Goal: Information Seeking & Learning: Check status

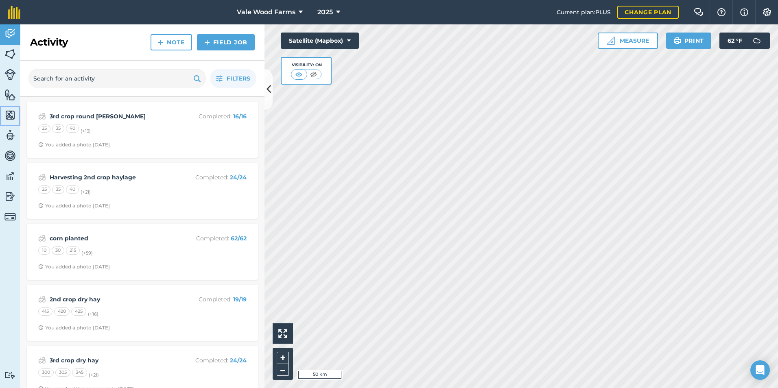
click at [7, 111] on img at bounding box center [9, 115] width 11 height 12
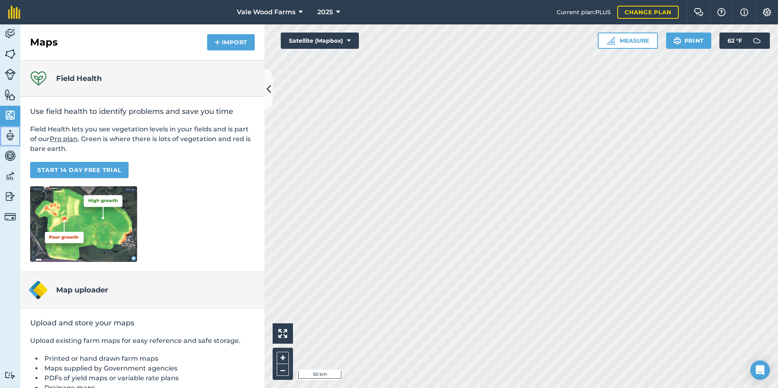
click at [11, 138] on img at bounding box center [9, 135] width 11 height 12
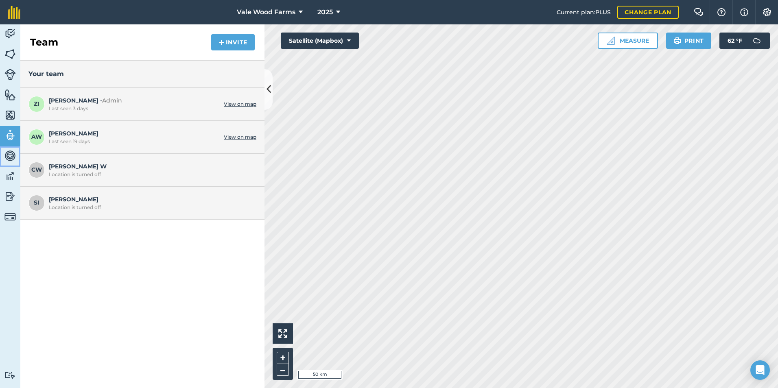
click at [10, 161] on img at bounding box center [9, 156] width 11 height 12
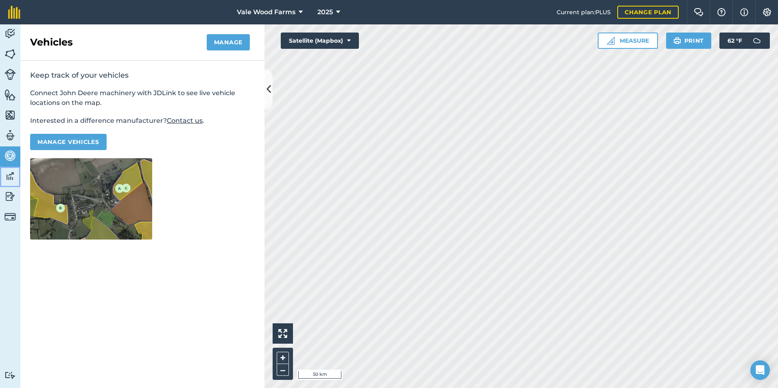
click at [9, 174] on img at bounding box center [9, 176] width 11 height 12
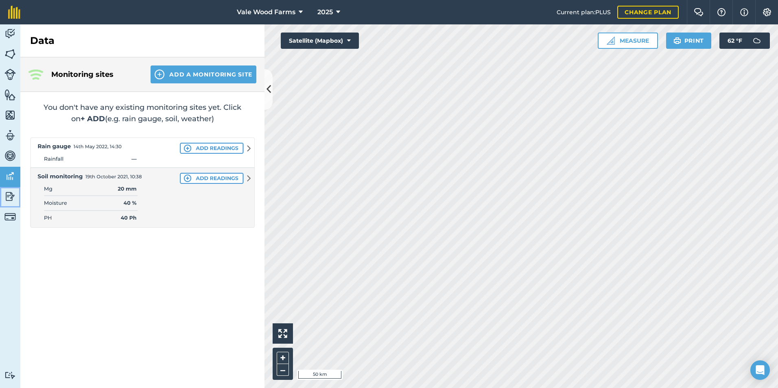
click at [9, 195] on img at bounding box center [9, 196] width 11 height 12
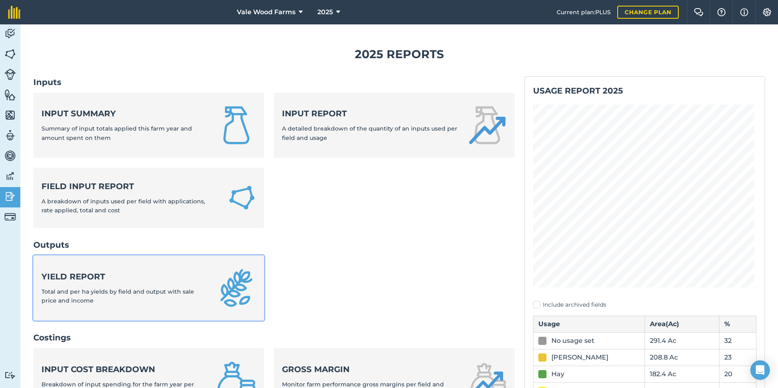
click at [153, 263] on link "Yield report Total and per ha yields by field and output with sale price and in…" at bounding box center [148, 288] width 231 height 65
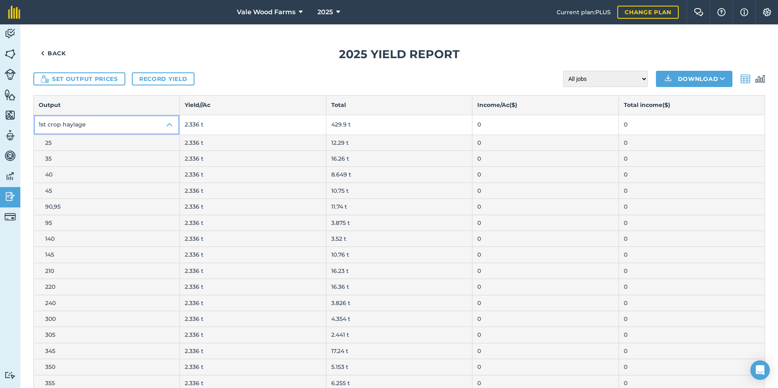
click at [167, 125] on img at bounding box center [170, 125] width 10 height 10
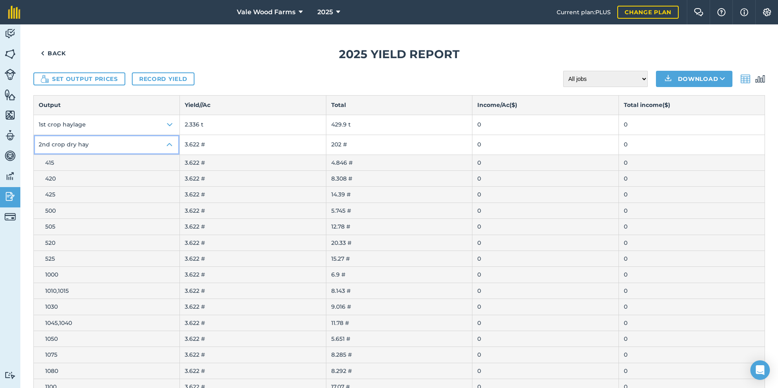
click at [168, 142] on img at bounding box center [170, 145] width 10 height 10
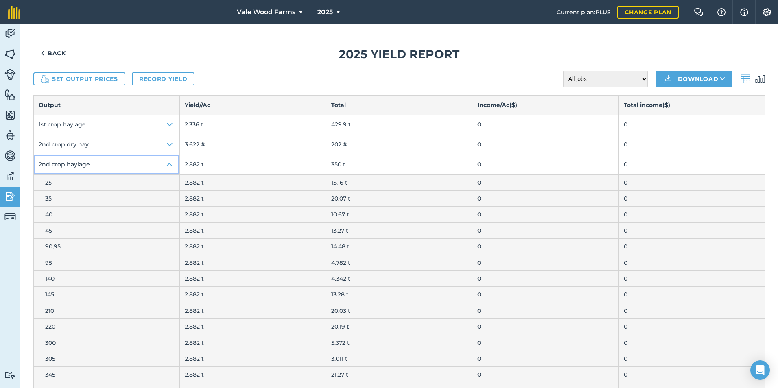
click at [170, 161] on img at bounding box center [170, 165] width 10 height 10
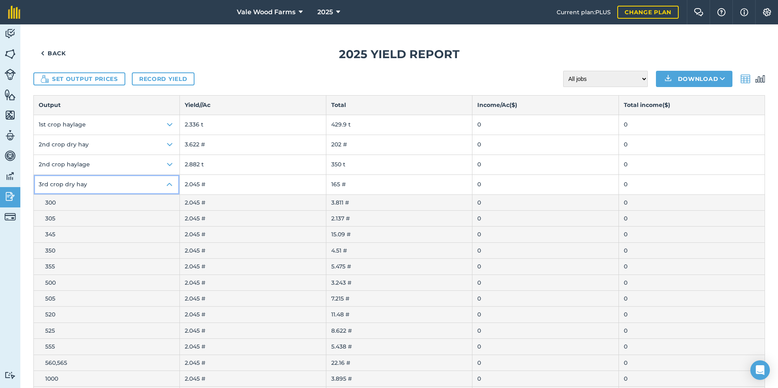
click at [169, 180] on img at bounding box center [170, 185] width 10 height 10
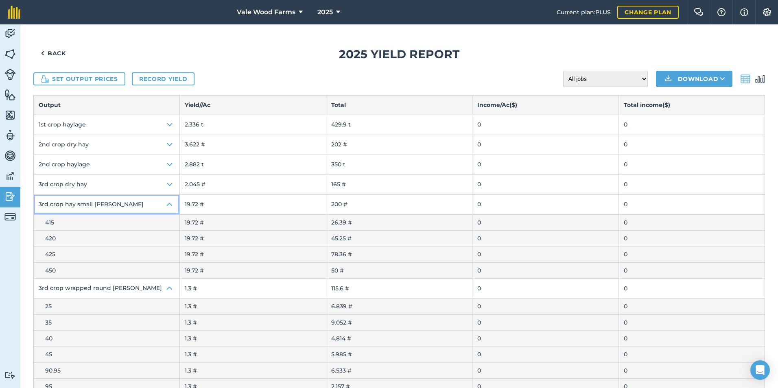
click at [165, 204] on img at bounding box center [170, 205] width 10 height 10
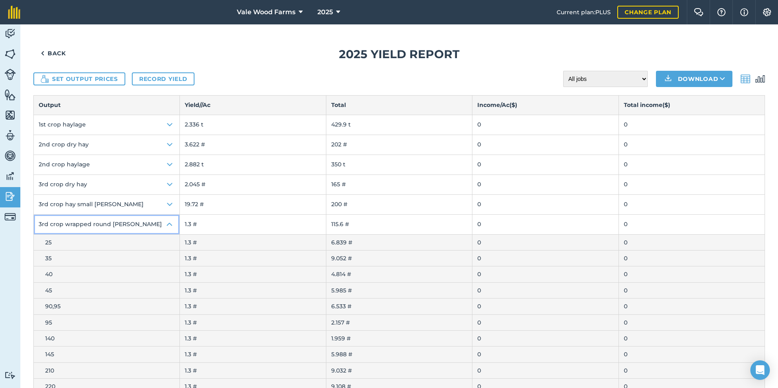
click at [168, 222] on img at bounding box center [170, 225] width 10 height 10
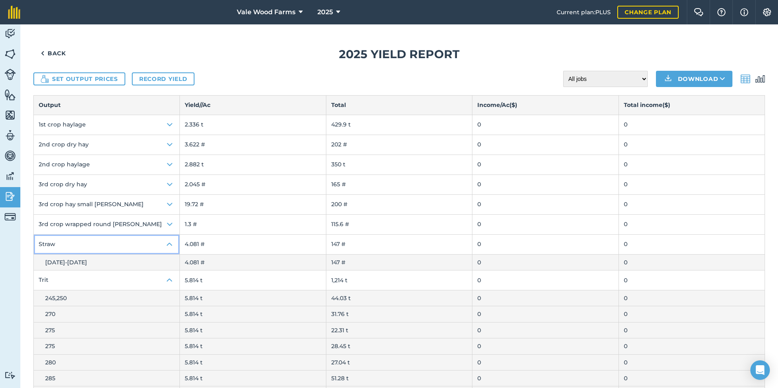
click at [166, 241] on img at bounding box center [170, 245] width 10 height 10
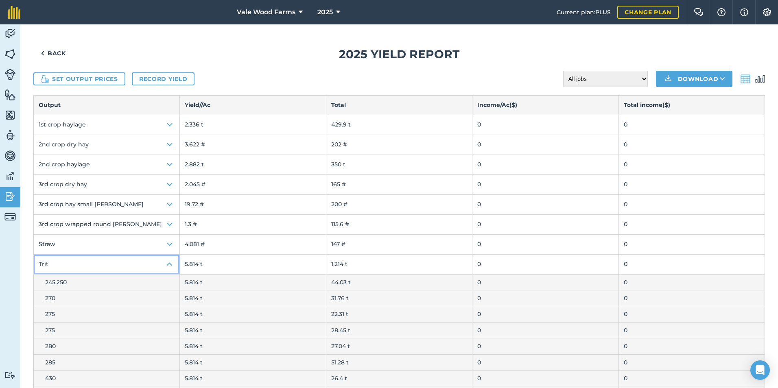
click at [168, 262] on img at bounding box center [170, 265] width 10 height 10
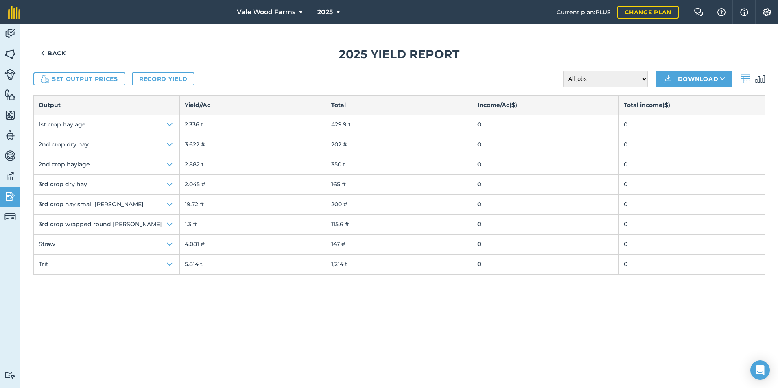
click at [743, 79] on img at bounding box center [746, 79] width 10 height 10
click at [716, 81] on button "Download" at bounding box center [694, 79] width 76 height 16
click at [716, 81] on button "Download CSV XLS" at bounding box center [694, 79] width 76 height 16
click at [649, 75] on div "Set output prices Record yield All jobs Incomplete jobs Complete jobs Download" at bounding box center [399, 79] width 732 height 16
click at [645, 76] on select "All jobs Incomplete jobs Complete jobs" at bounding box center [605, 79] width 85 height 16
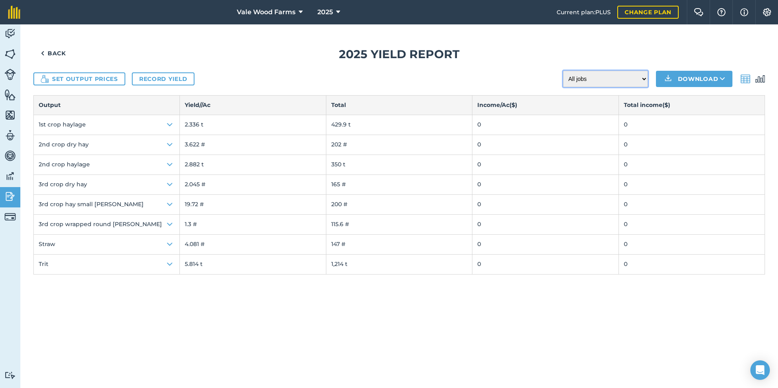
click at [645, 76] on select "All jobs Incomplete jobs Complete jobs" at bounding box center [605, 79] width 85 height 16
click at [757, 78] on img at bounding box center [760, 79] width 10 height 10
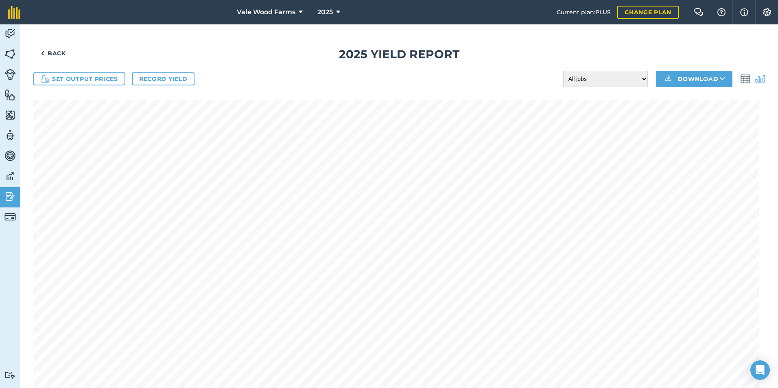
click at [757, 78] on img at bounding box center [760, 79] width 10 height 10
click at [756, 80] on img at bounding box center [760, 79] width 10 height 10
click at [741, 79] on img at bounding box center [746, 79] width 10 height 10
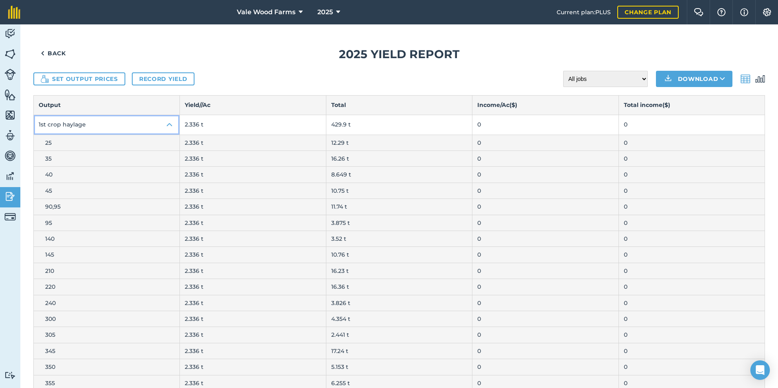
click at [165, 125] on img at bounding box center [170, 125] width 10 height 10
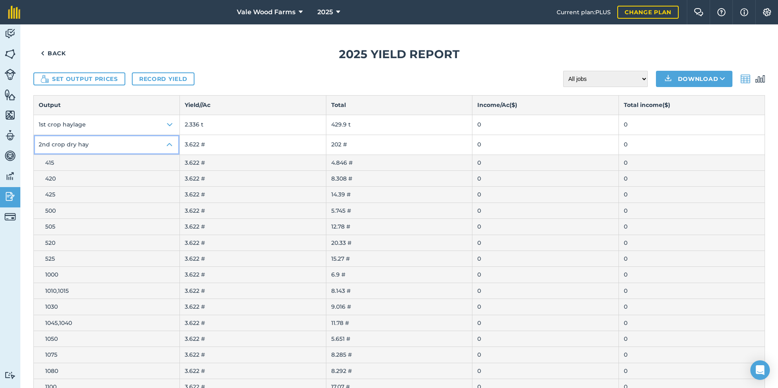
click at [167, 147] on img at bounding box center [170, 145] width 10 height 10
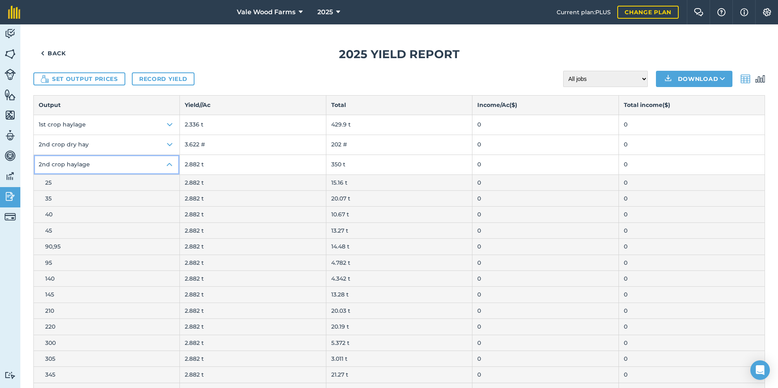
click at [173, 163] on img at bounding box center [170, 165] width 10 height 10
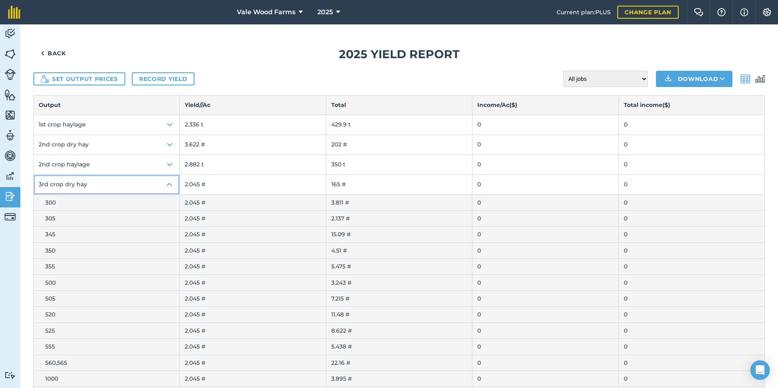
click at [171, 181] on img at bounding box center [170, 185] width 10 height 10
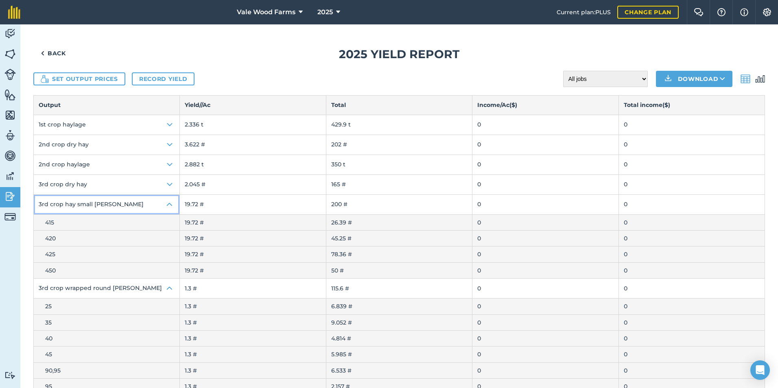
click at [174, 203] on button "3rd crop hay small [PERSON_NAME]" at bounding box center [107, 205] width 146 height 20
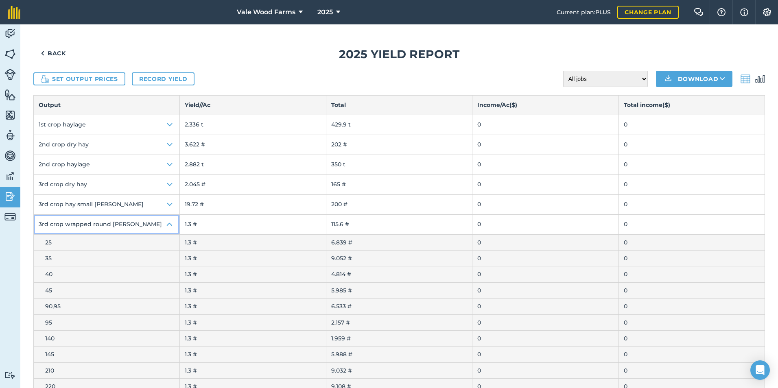
click at [169, 225] on img at bounding box center [170, 225] width 10 height 10
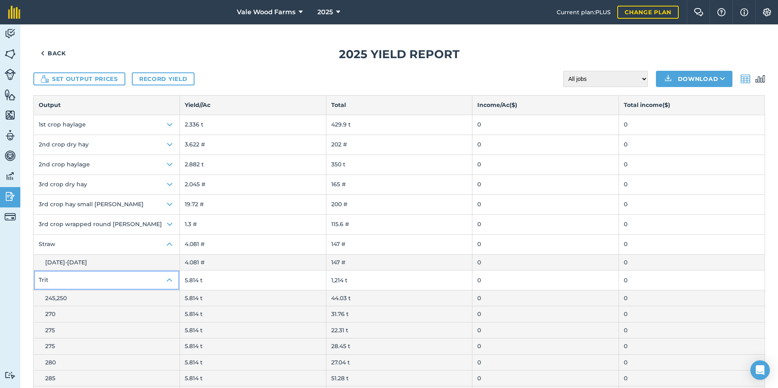
click at [170, 279] on img at bounding box center [170, 280] width 10 height 10
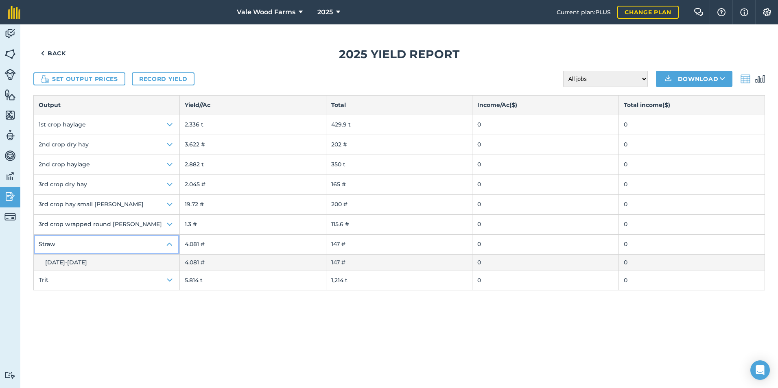
click at [171, 246] on img at bounding box center [170, 245] width 10 height 10
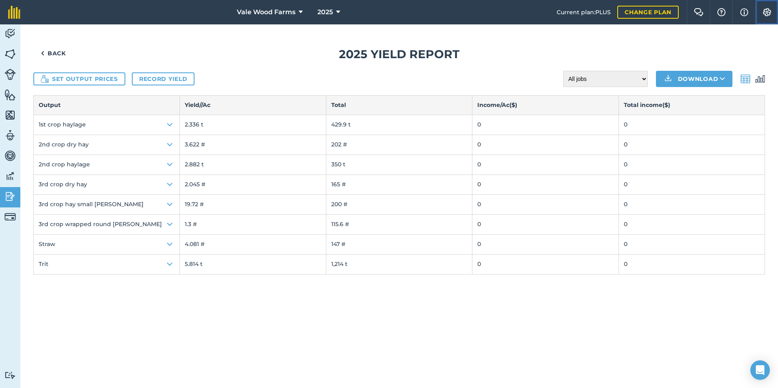
click at [763, 12] on img at bounding box center [767, 12] width 10 height 8
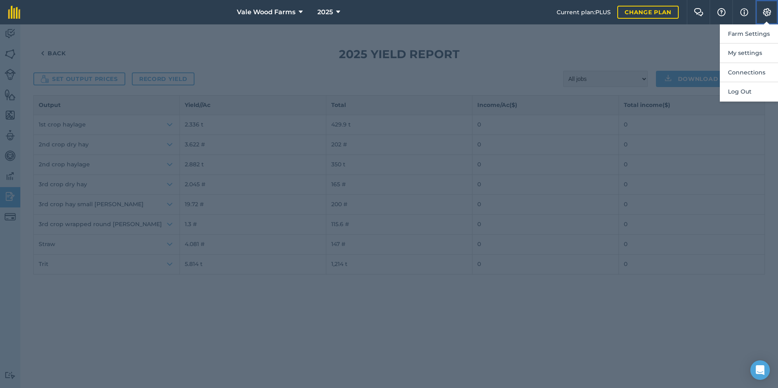
click at [768, 9] on img at bounding box center [767, 12] width 10 height 8
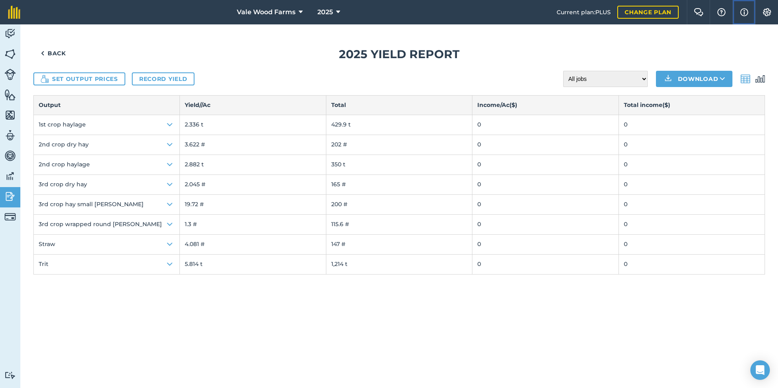
click at [745, 6] on button "Info" at bounding box center [743, 12] width 23 height 24
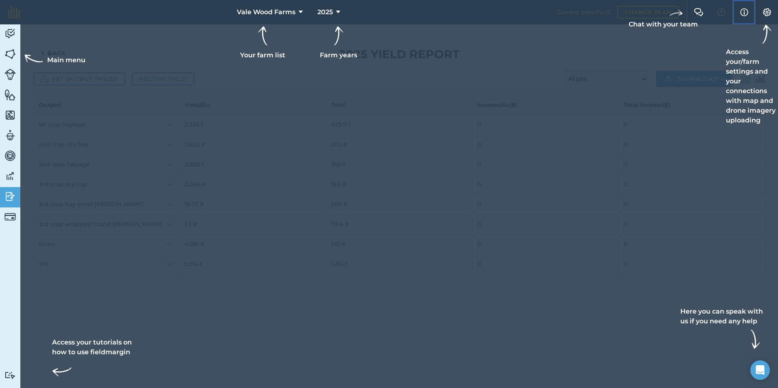
click at [745, 6] on button "Info" at bounding box center [743, 12] width 23 height 24
click at [717, 18] on div at bounding box center [389, 12] width 778 height 24
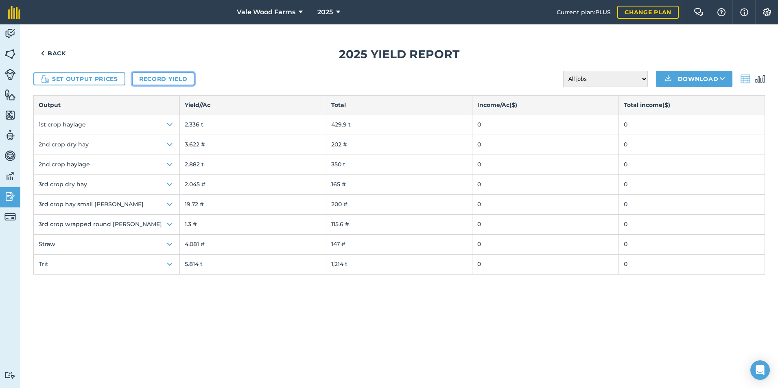
click at [154, 79] on link "Record yield" at bounding box center [163, 78] width 63 height 13
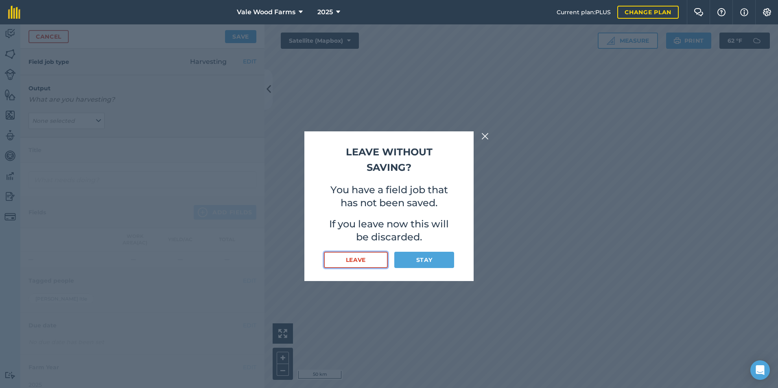
click at [366, 256] on button "Leave" at bounding box center [356, 260] width 64 height 16
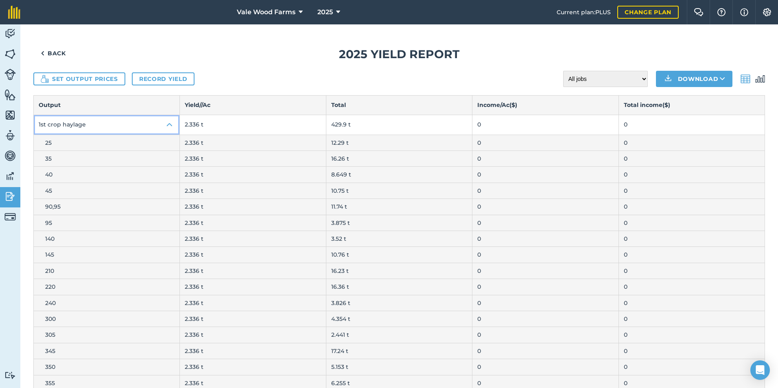
click at [170, 123] on img at bounding box center [170, 125] width 10 height 10
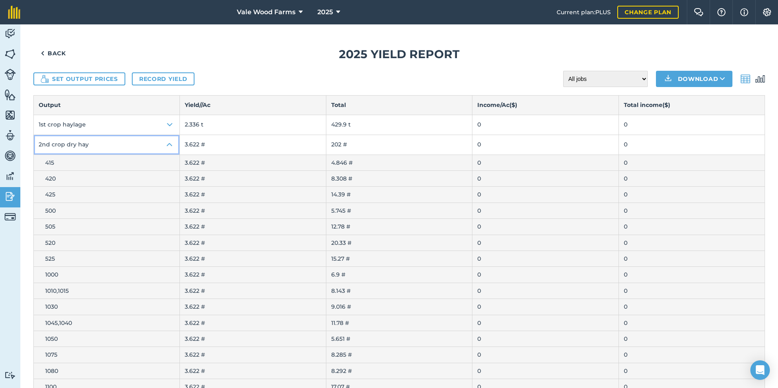
click at [168, 140] on img at bounding box center [170, 145] width 10 height 10
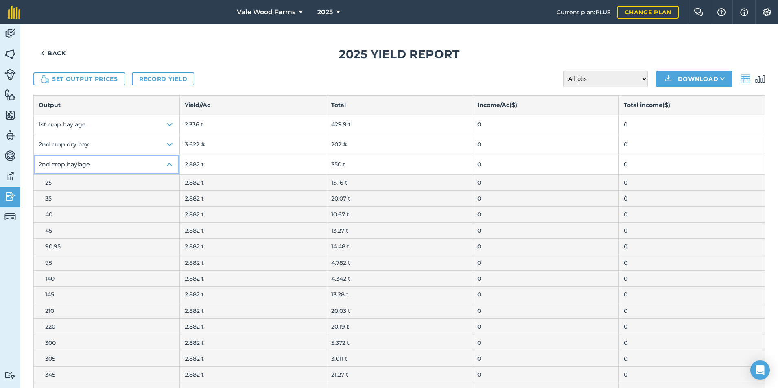
click at [172, 166] on img at bounding box center [170, 165] width 10 height 10
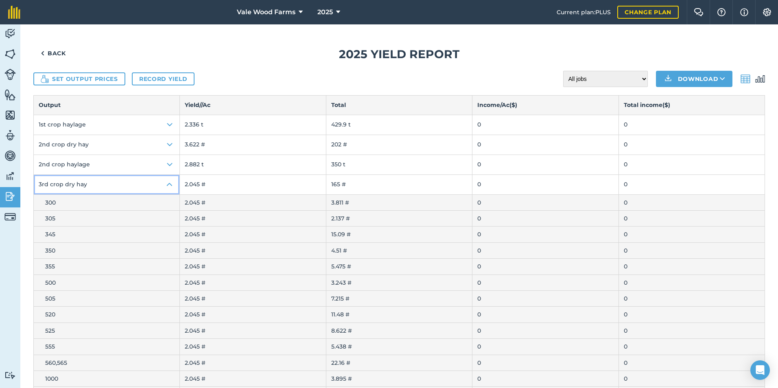
click at [166, 185] on img at bounding box center [170, 185] width 10 height 10
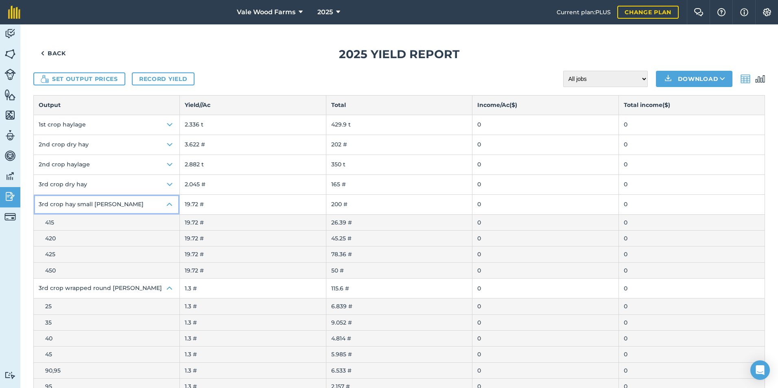
click at [165, 204] on img at bounding box center [170, 205] width 10 height 10
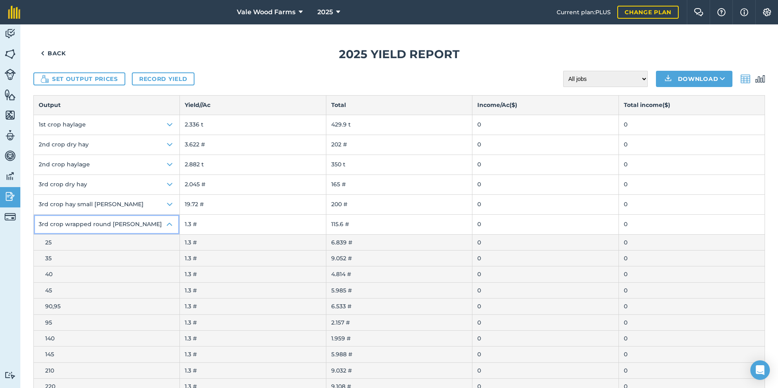
click at [171, 225] on img at bounding box center [170, 225] width 10 height 10
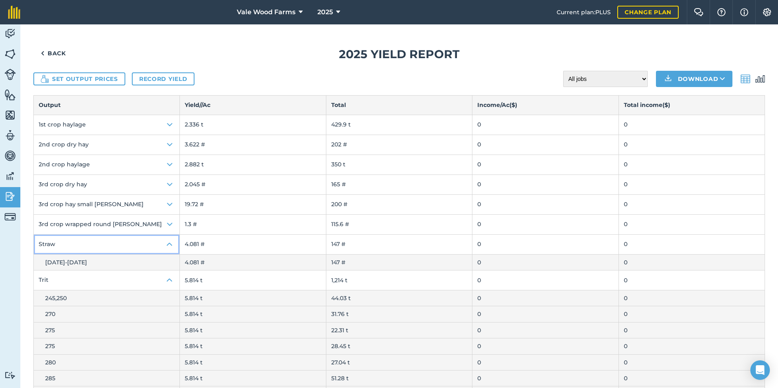
click at [168, 245] on img at bounding box center [170, 245] width 10 height 10
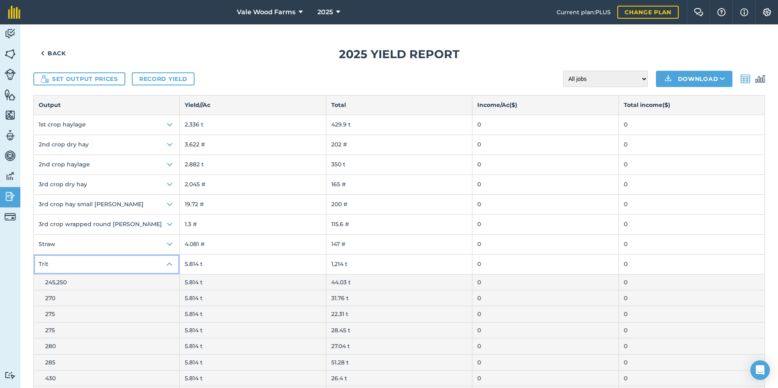
click at [169, 256] on button "Trit" at bounding box center [107, 265] width 146 height 20
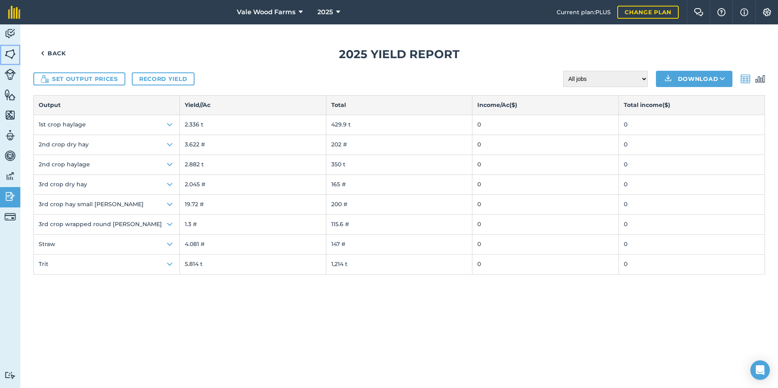
click at [11, 57] on img at bounding box center [9, 54] width 11 height 12
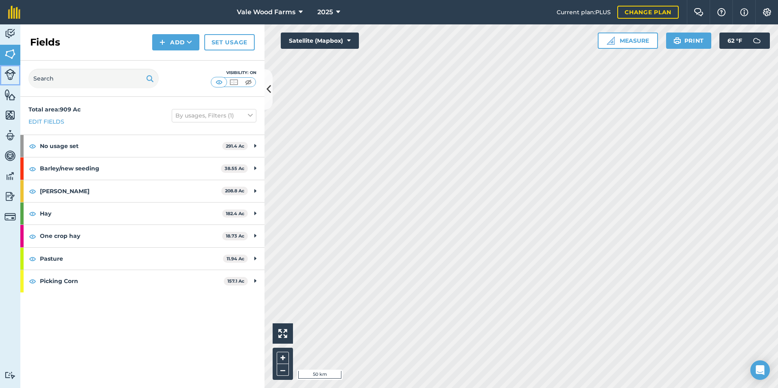
click at [10, 72] on img at bounding box center [9, 74] width 11 height 11
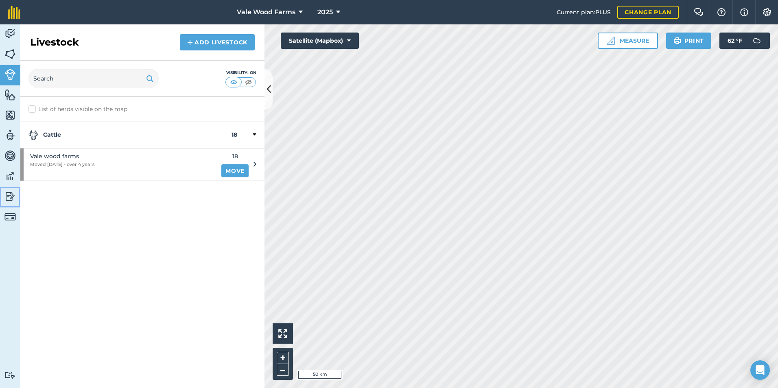
click at [10, 195] on img at bounding box center [9, 196] width 11 height 12
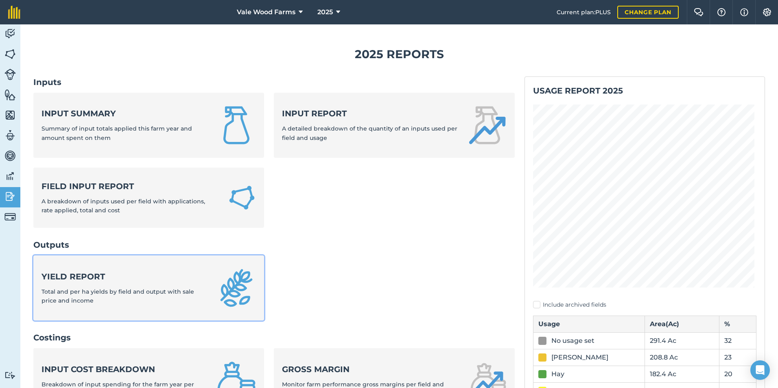
click at [114, 289] on span "Total and per ha yields by field and output with sale price and income" at bounding box center [118, 296] width 153 height 16
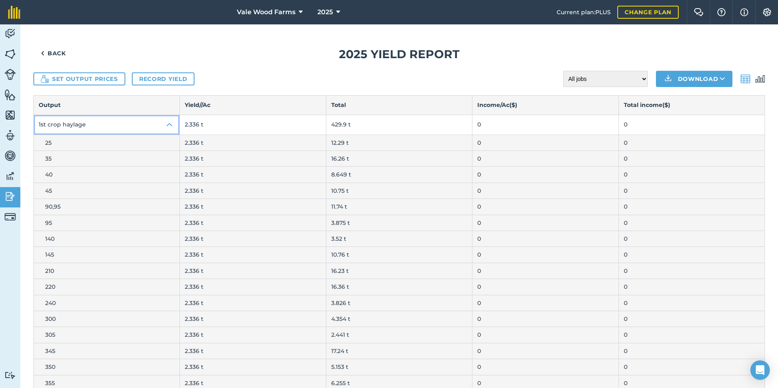
click at [165, 117] on button "1st crop haylage" at bounding box center [107, 125] width 146 height 20
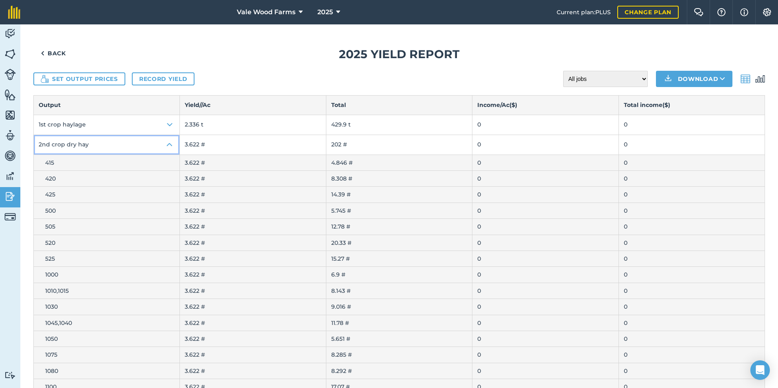
click at [169, 144] on img at bounding box center [170, 145] width 10 height 10
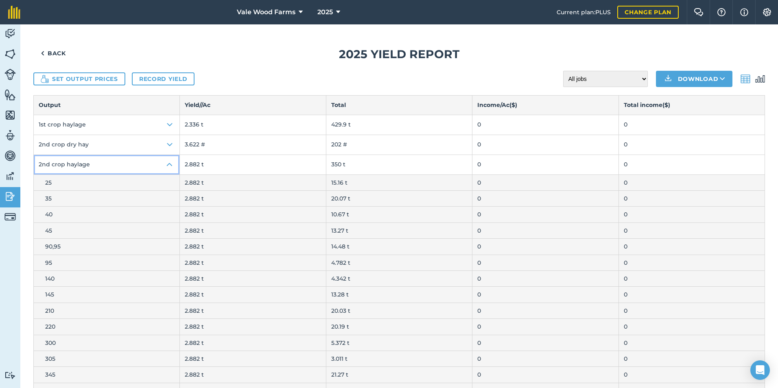
click at [170, 161] on img at bounding box center [170, 165] width 10 height 10
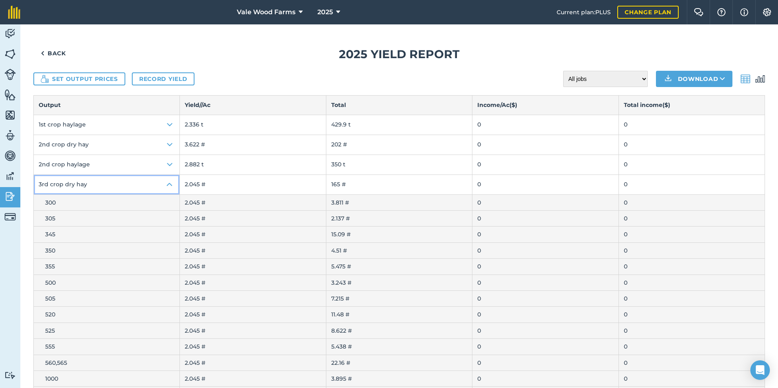
click at [168, 183] on img at bounding box center [170, 185] width 10 height 10
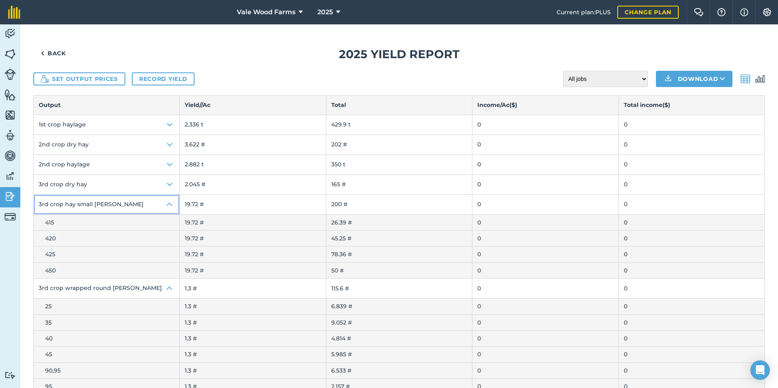
click at [170, 202] on img at bounding box center [170, 205] width 10 height 10
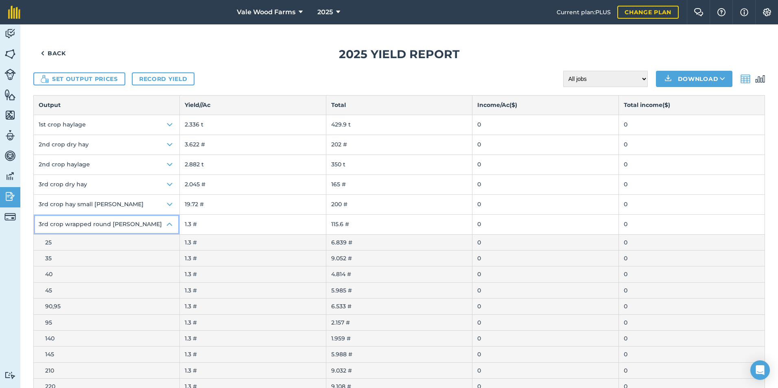
click at [172, 226] on img at bounding box center [170, 225] width 10 height 10
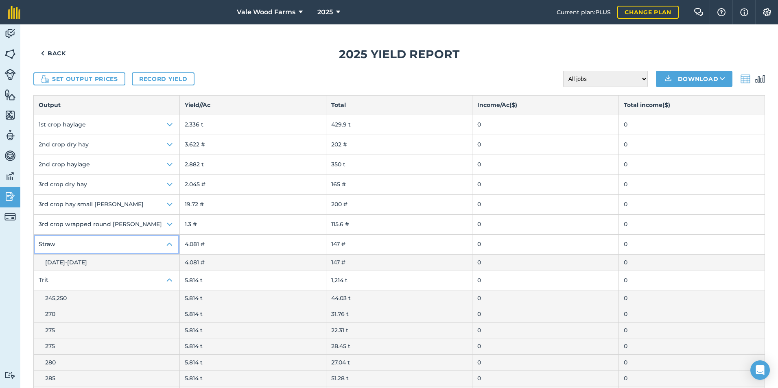
click at [169, 242] on img at bounding box center [170, 245] width 10 height 10
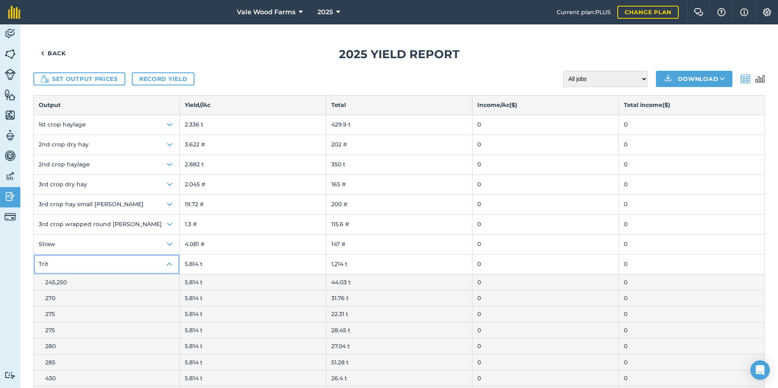
click at [166, 262] on img at bounding box center [170, 265] width 10 height 10
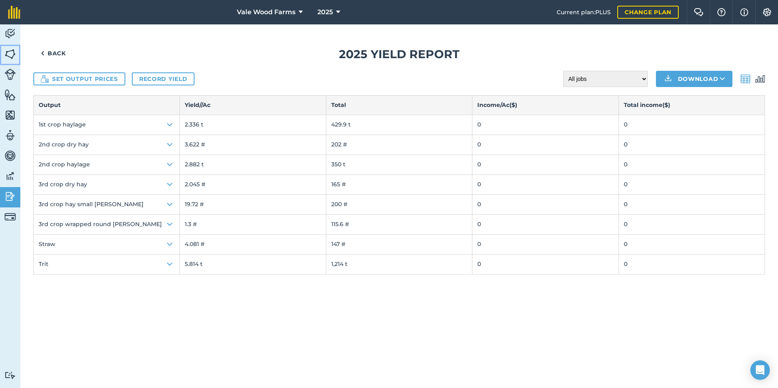
click at [10, 58] on img at bounding box center [9, 54] width 11 height 12
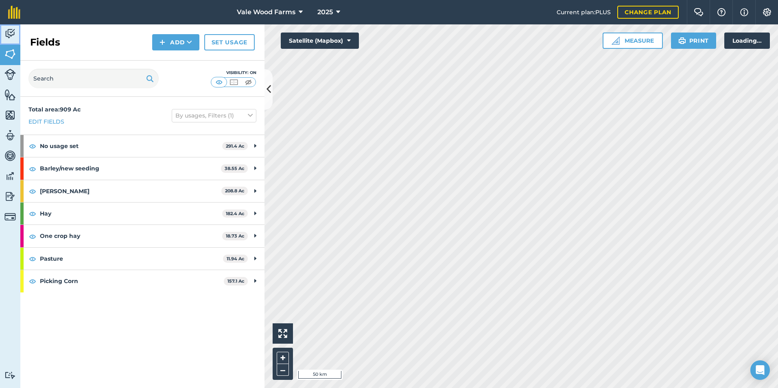
click at [9, 33] on img at bounding box center [9, 34] width 11 height 12
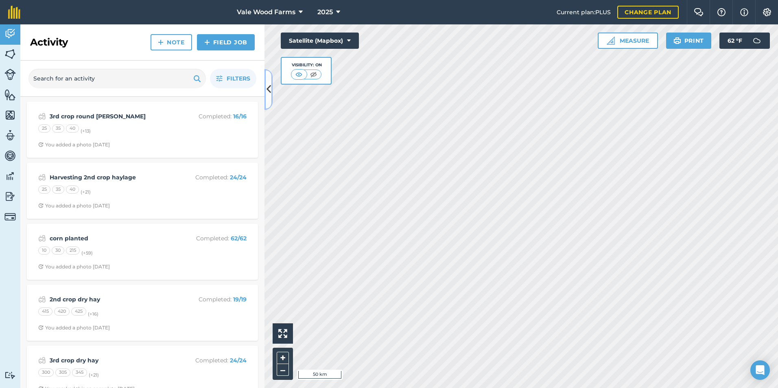
click at [269, 101] on button at bounding box center [268, 89] width 8 height 41
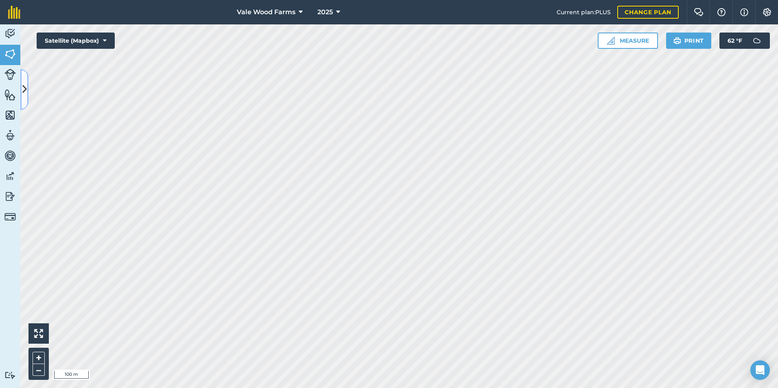
click at [28, 101] on button at bounding box center [24, 89] width 8 height 41
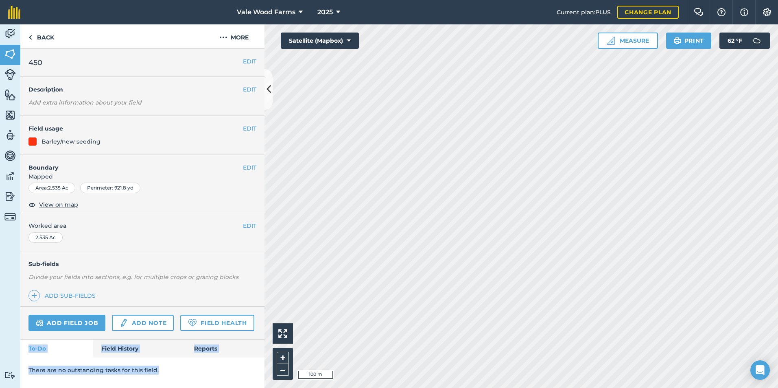
drag, startPoint x: 183, startPoint y: 372, endPoint x: 186, endPoint y: 301, distance: 71.7
click at [186, 301] on div "EDIT 450 EDIT Description Add extra information about your field EDIT Field usa…" at bounding box center [142, 218] width 244 height 339
drag, startPoint x: 188, startPoint y: 349, endPoint x: 179, endPoint y: 353, distance: 9.1
click at [187, 349] on link "Reports" at bounding box center [225, 349] width 79 height 18
click at [199, 331] on div "Add field job Add note Field Health" at bounding box center [142, 323] width 244 height 33
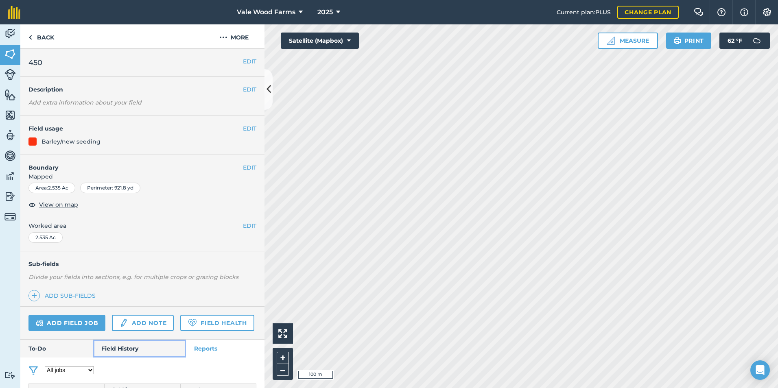
click at [126, 358] on link "Field History" at bounding box center [139, 349] width 92 height 18
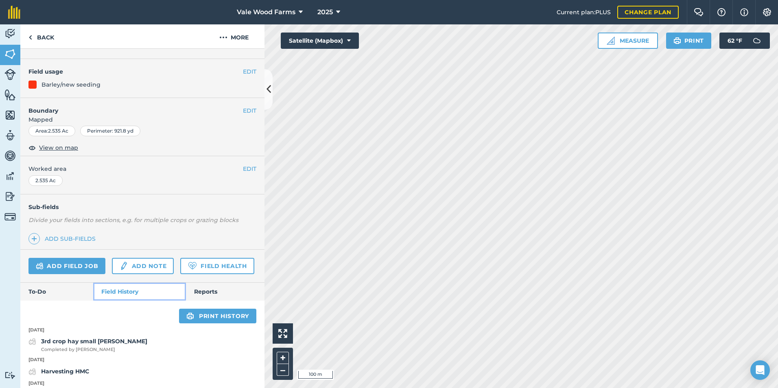
scroll to position [106, 0]
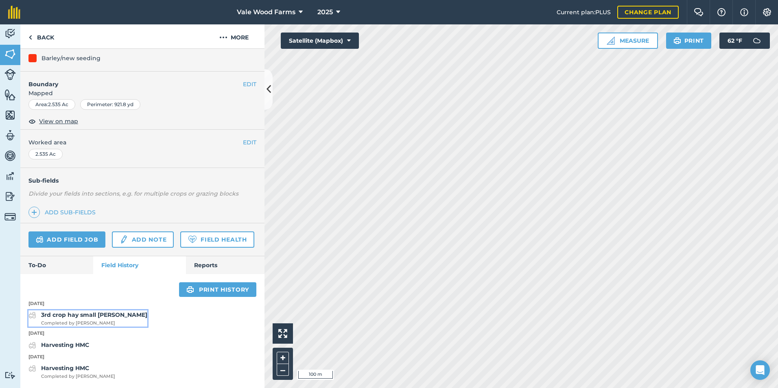
click at [94, 316] on strong "3rd crop hay small [PERSON_NAME]" at bounding box center [94, 314] width 106 height 7
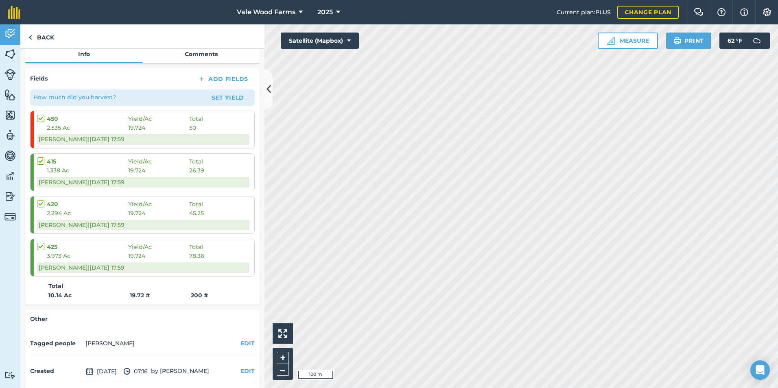
scroll to position [145, 0]
